Goal: Transaction & Acquisition: Purchase product/service

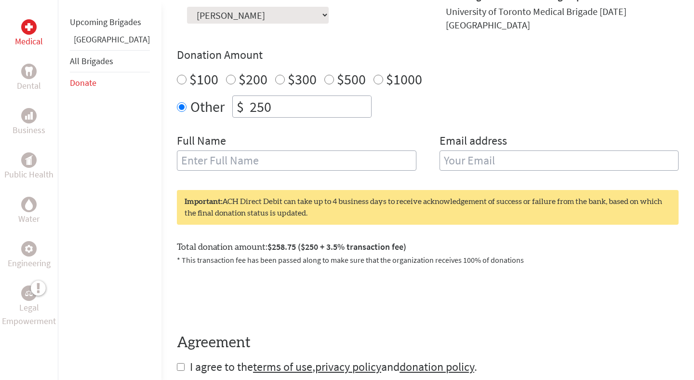
scroll to position [348, 0]
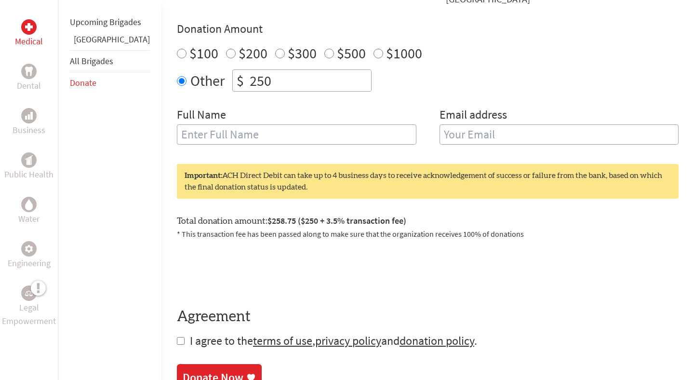
click at [177, 337] on input "checkbox" at bounding box center [181, 341] width 8 height 8
checkbox input "true"
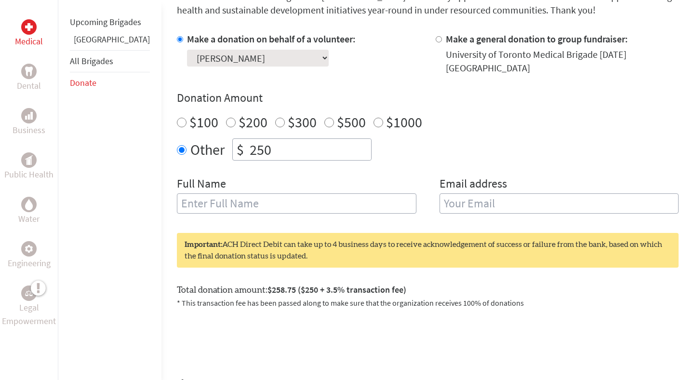
scroll to position [279, 0]
click at [197, 201] on input "text" at bounding box center [296, 203] width 239 height 20
click at [431, 114] on div "$100 $200 $300 $500 $1000" at bounding box center [428, 121] width 502 height 17
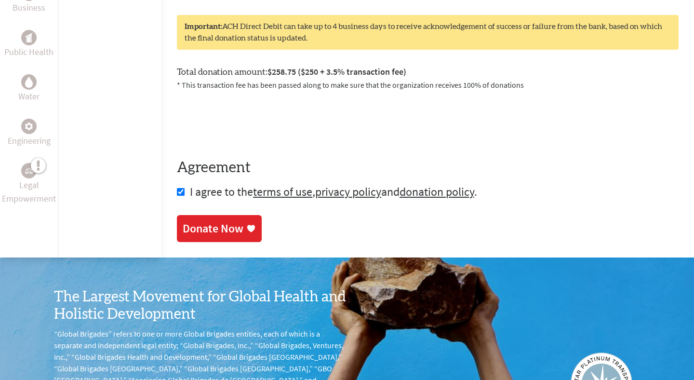
scroll to position [278, 0]
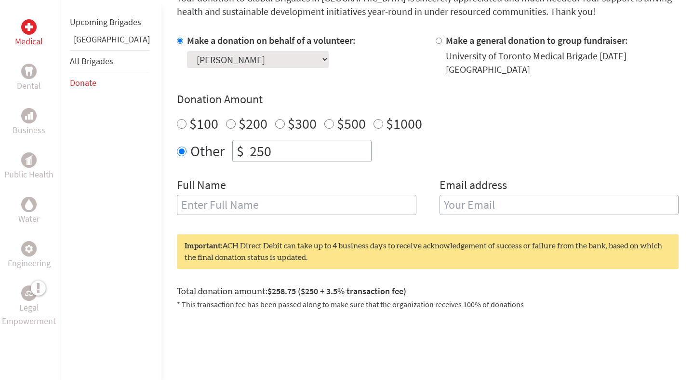
click at [210, 195] on input "text" at bounding box center [296, 205] width 239 height 20
type input "[PERSON_NAME]"
type input "[PERSON_NAME][EMAIL_ADDRESS][DOMAIN_NAME]"
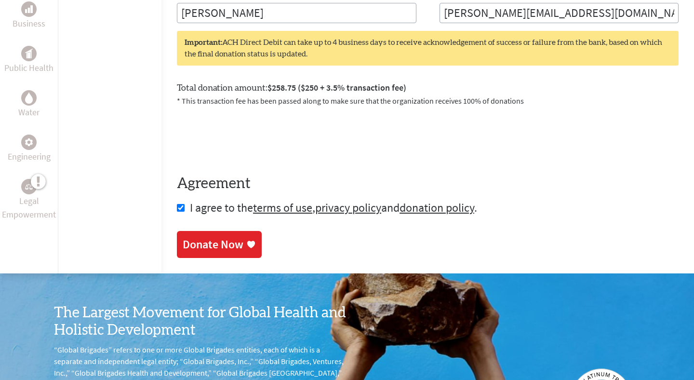
scroll to position [472, 0]
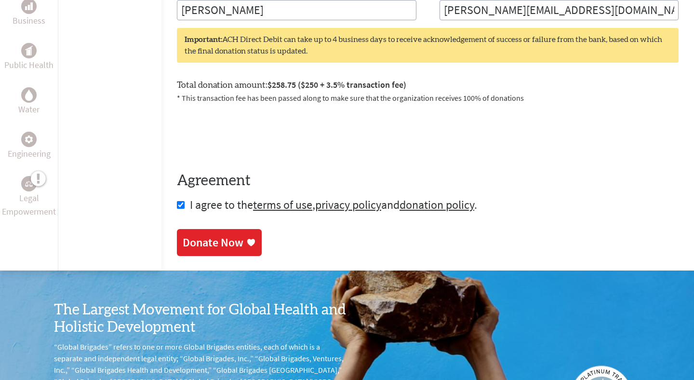
click at [198, 237] on div "Donate Now" at bounding box center [213, 242] width 61 height 15
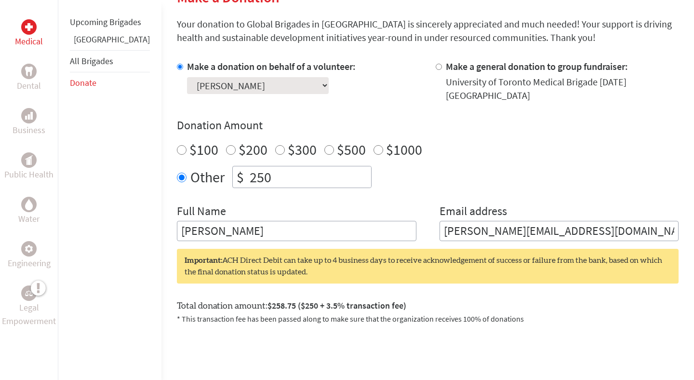
scroll to position [340, 0]
